Goal: Task Accomplishment & Management: Use online tool/utility

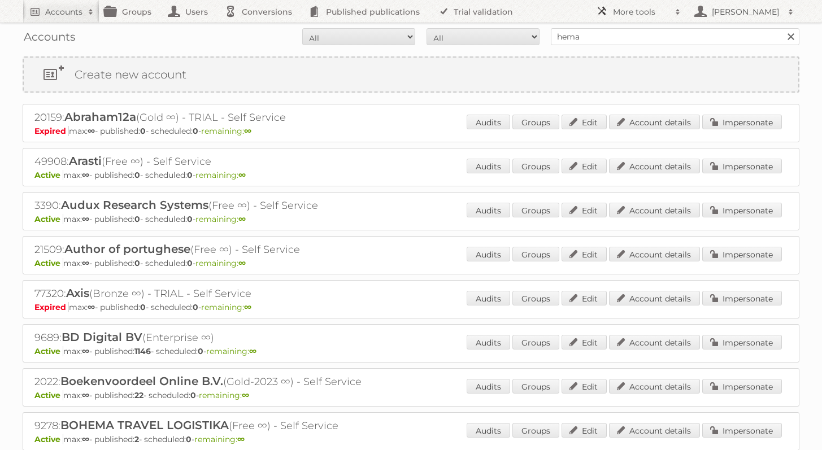
click at [622, 20] on link "More tools" at bounding box center [638, 11] width 96 height 23
drag, startPoint x: 622, startPoint y: 20, endPoint x: 628, endPoint y: 33, distance: 13.7
click at [622, 20] on link "More tools" at bounding box center [638, 11] width 96 height 23
click at [609, 40] on input "hema" at bounding box center [675, 36] width 249 height 17
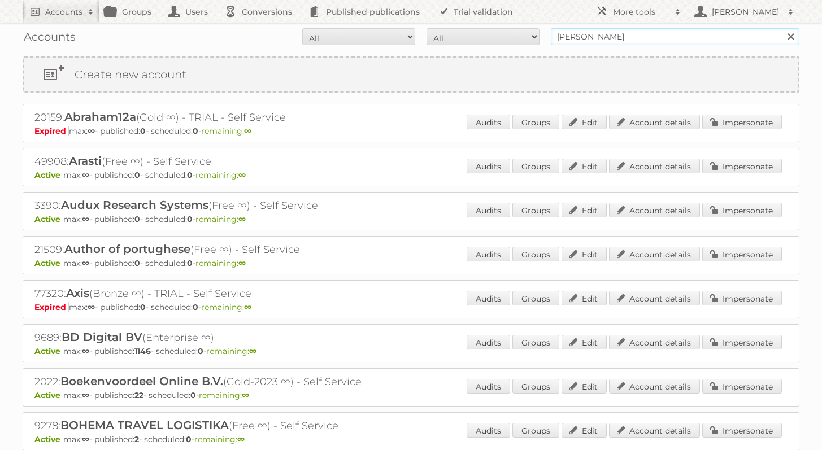
type input "[DEMOGRAPHIC_DATA] weavers"
click at [782, 28] on input "Search" at bounding box center [790, 36] width 17 height 17
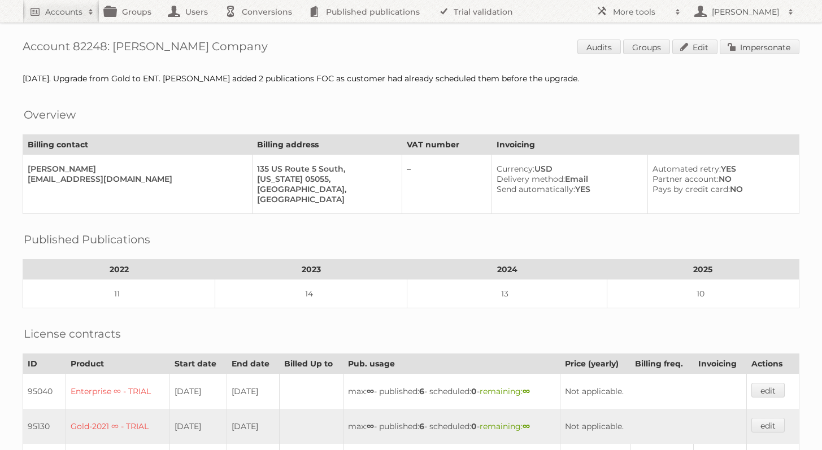
scroll to position [181, 0]
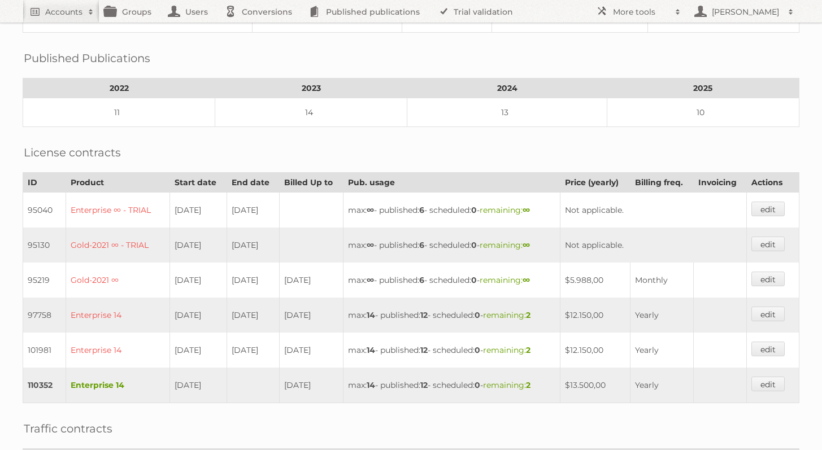
drag, startPoint x: 171, startPoint y: 375, endPoint x: 207, endPoint y: 375, distance: 36.7
click at [207, 375] on td "[DATE]" at bounding box center [198, 386] width 56 height 36
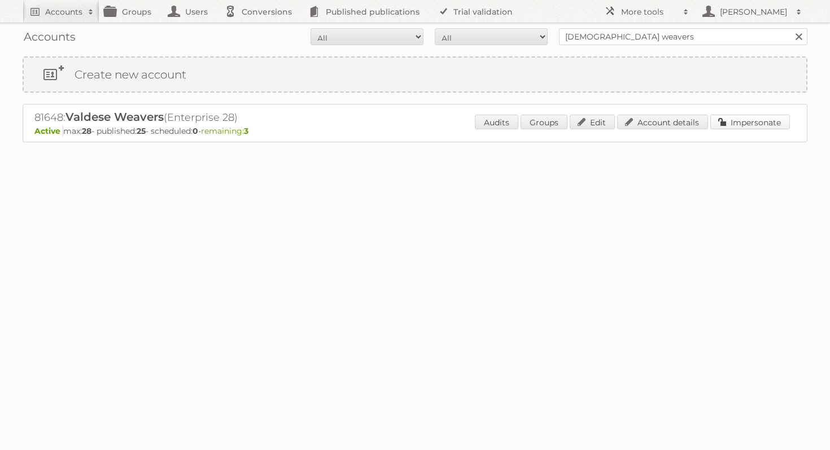
click at [774, 116] on link "Impersonate" at bounding box center [751, 122] width 80 height 15
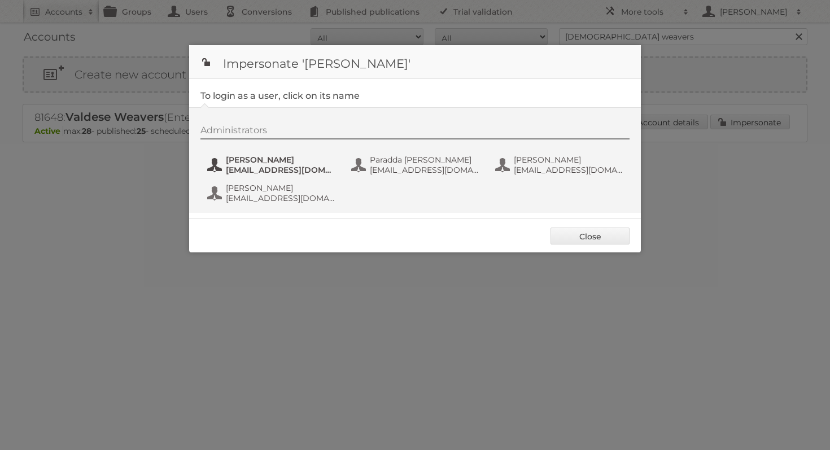
click at [268, 168] on span "[EMAIL_ADDRESS][DOMAIN_NAME]" at bounding box center [281, 170] width 110 height 10
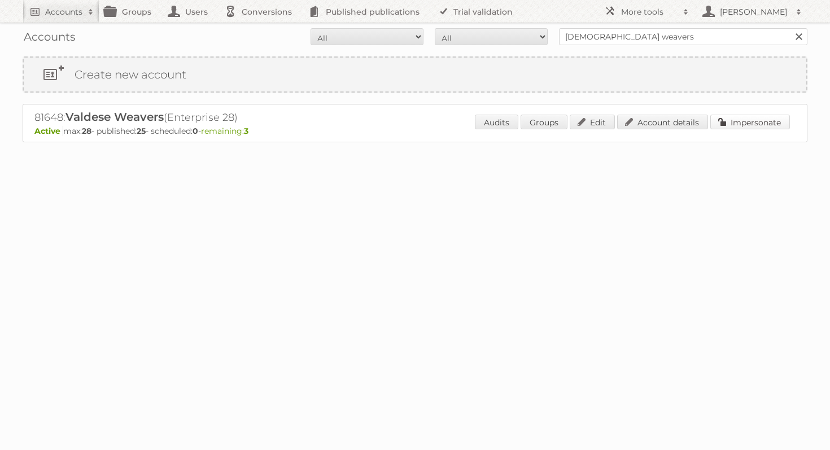
click at [752, 115] on link "Impersonate" at bounding box center [751, 122] width 80 height 15
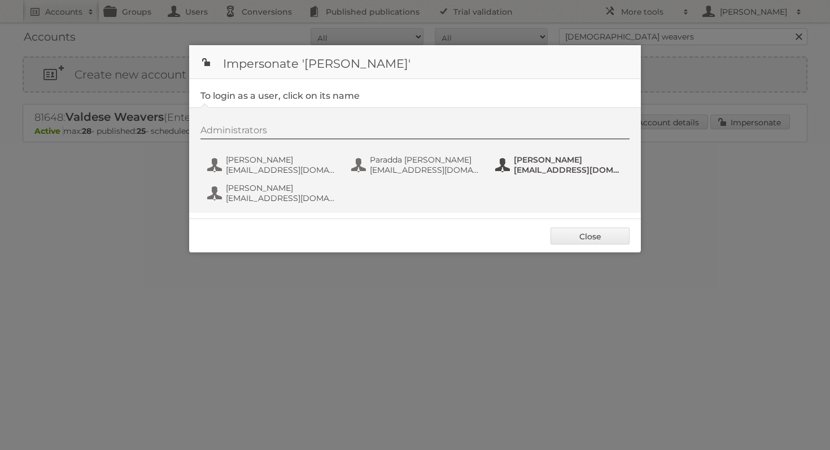
click at [574, 155] on span "[PERSON_NAME]" at bounding box center [569, 160] width 110 height 10
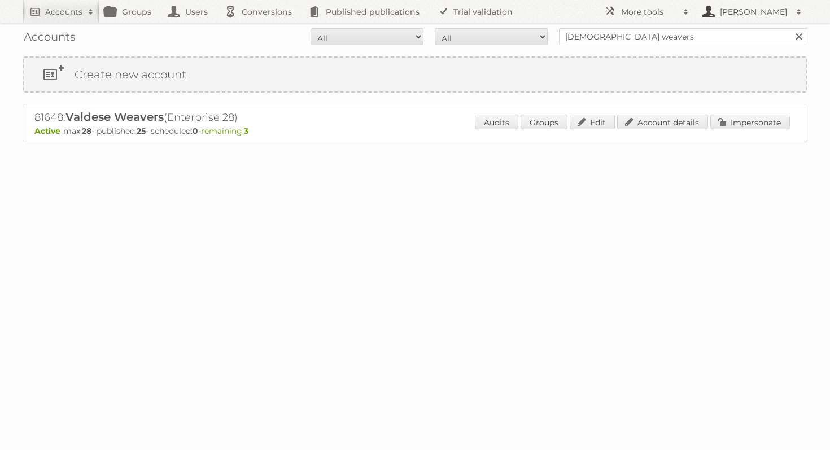
click at [757, 14] on h2 "[PERSON_NAME]" at bounding box center [753, 11] width 73 height 11
click at [725, 27] on link "Sign out" at bounding box center [751, 31] width 112 height 17
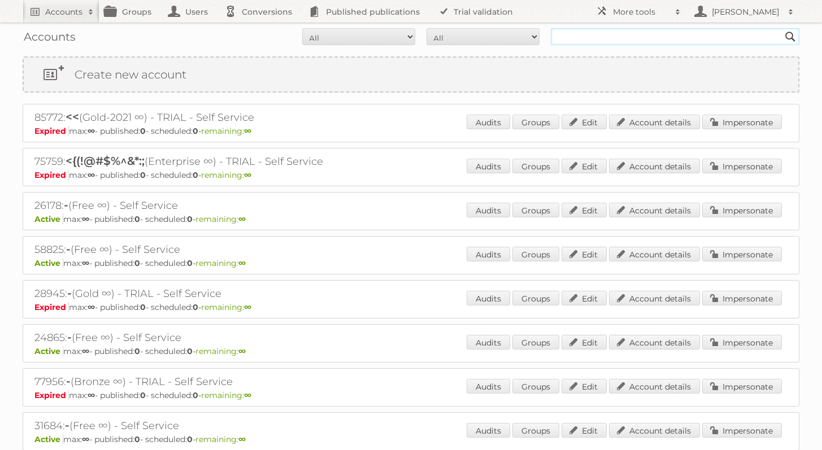
click at [659, 43] on input "text" at bounding box center [675, 36] width 249 height 17
type input "valdese weavers"
click at [782, 28] on input "Search" at bounding box center [790, 36] width 17 height 17
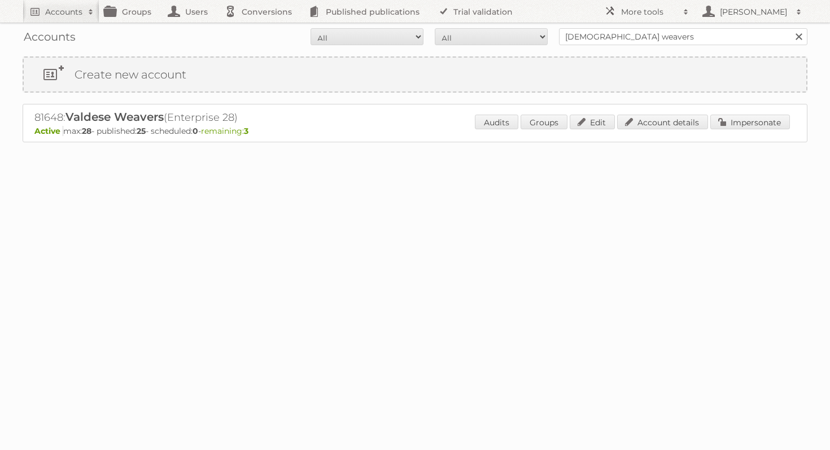
click at [779, 110] on div "81648: [PERSON_NAME] (Enterprise 28) Active max: 28 - published: 25 - scheduled…" at bounding box center [415, 123] width 785 height 38
click at [777, 117] on link "Impersonate" at bounding box center [751, 122] width 80 height 15
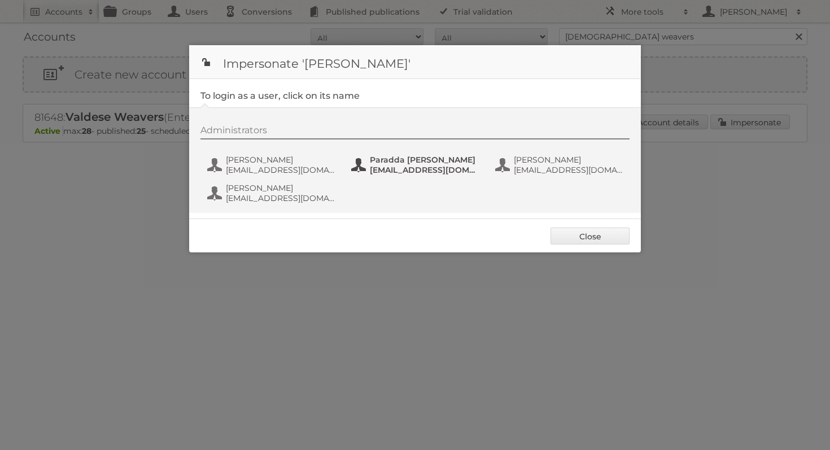
click at [412, 166] on span "[EMAIL_ADDRESS][DOMAIN_NAME]" at bounding box center [425, 170] width 110 height 10
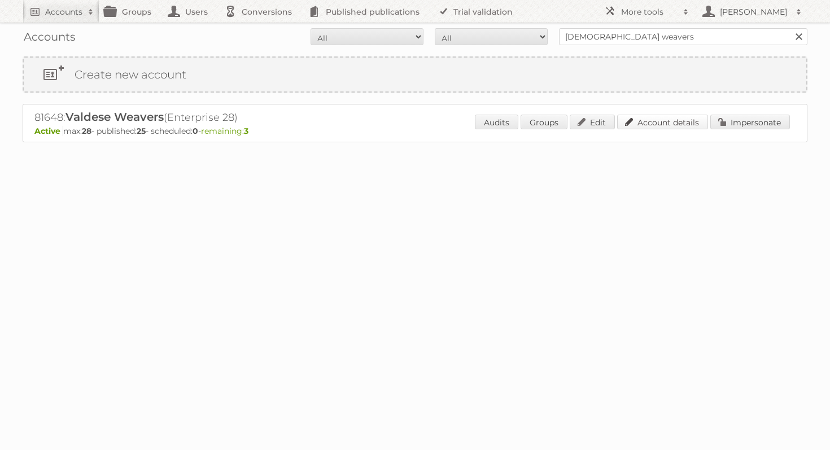
drag, startPoint x: 640, startPoint y: 120, endPoint x: 623, endPoint y: 115, distance: 17.5
click at [640, 120] on link "Account details" at bounding box center [662, 122] width 91 height 15
